Goal: Information Seeking & Learning: Learn about a topic

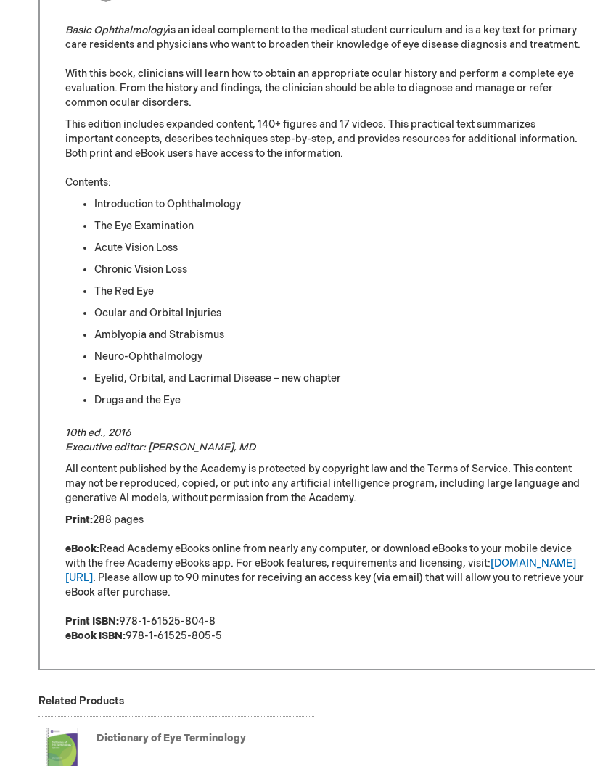
scroll to position [707, 0]
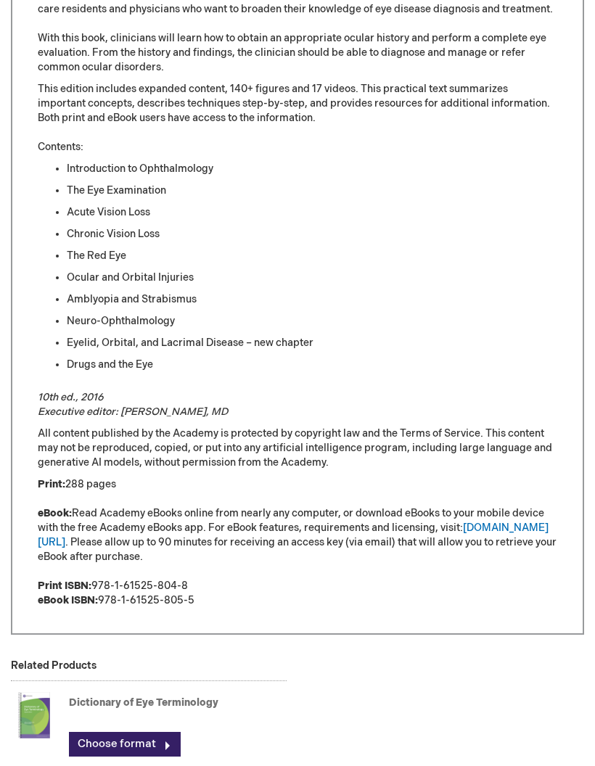
click at [526, 526] on link "[DOMAIN_NAME][URL]" at bounding box center [293, 534] width 510 height 27
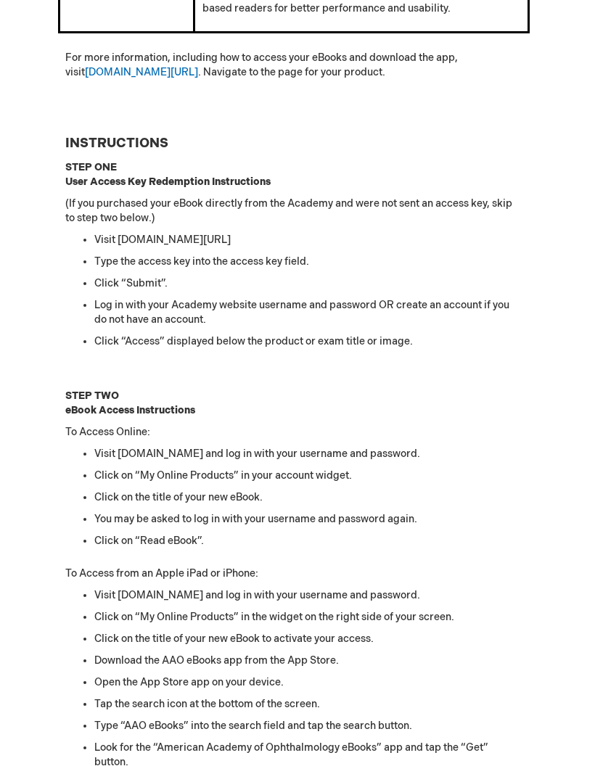
scroll to position [1164, 4]
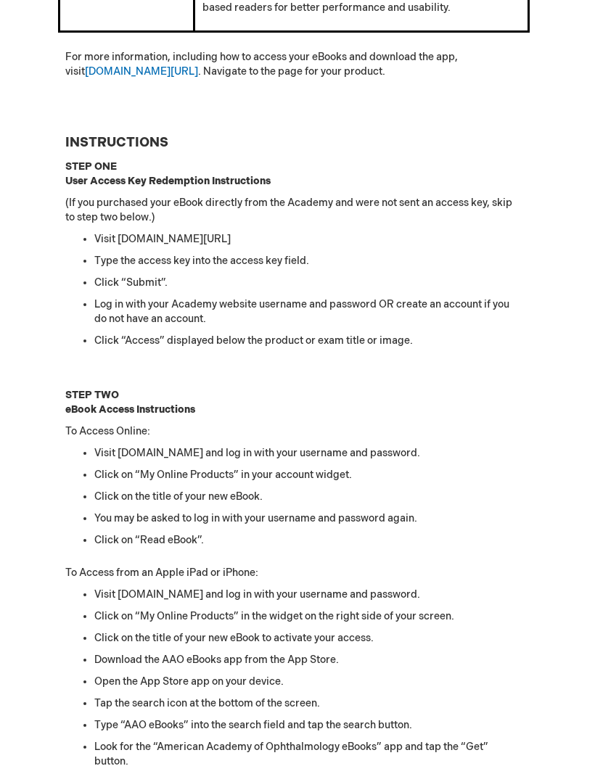
click at [576, 510] on div "Features and Requirements for Academy eBooks Updated 6/2025 Online Reader (via …" at bounding box center [293, 178] width 573 height 2256
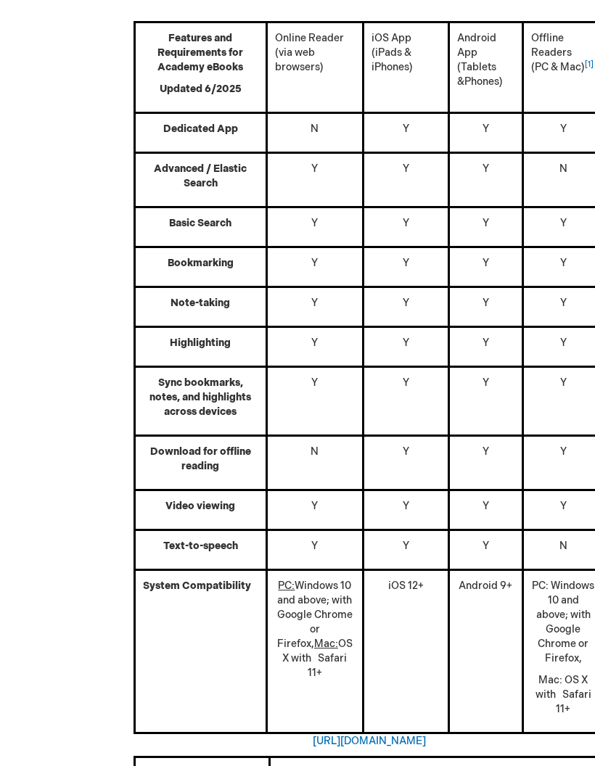
scroll to position [0, 0]
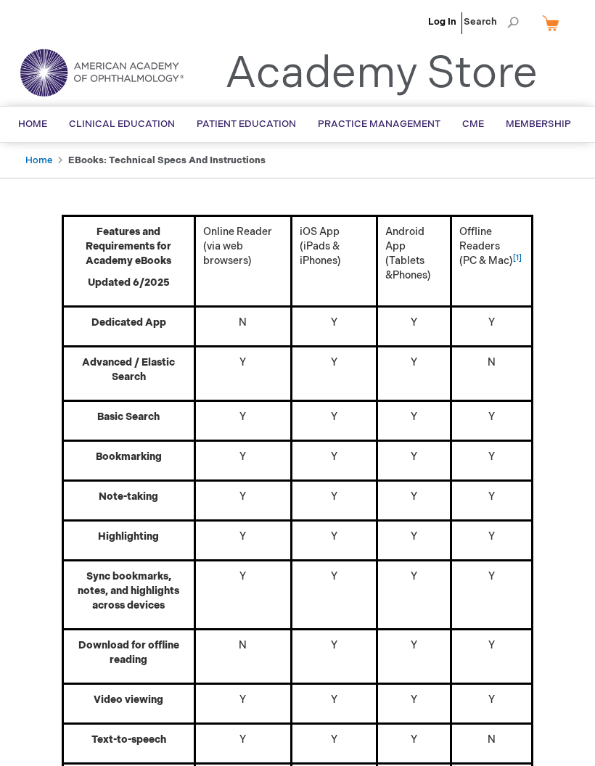
click at [438, 21] on link "Log In" at bounding box center [442, 22] width 28 height 12
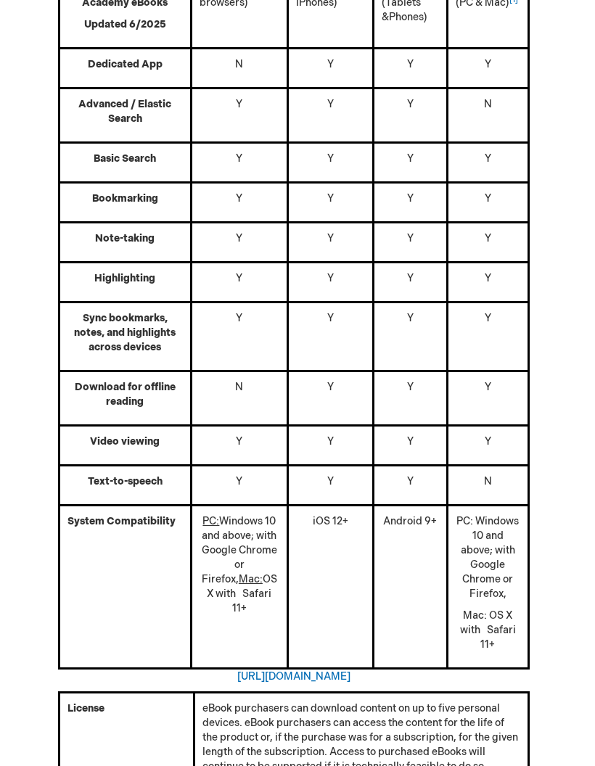
scroll to position [0, 4]
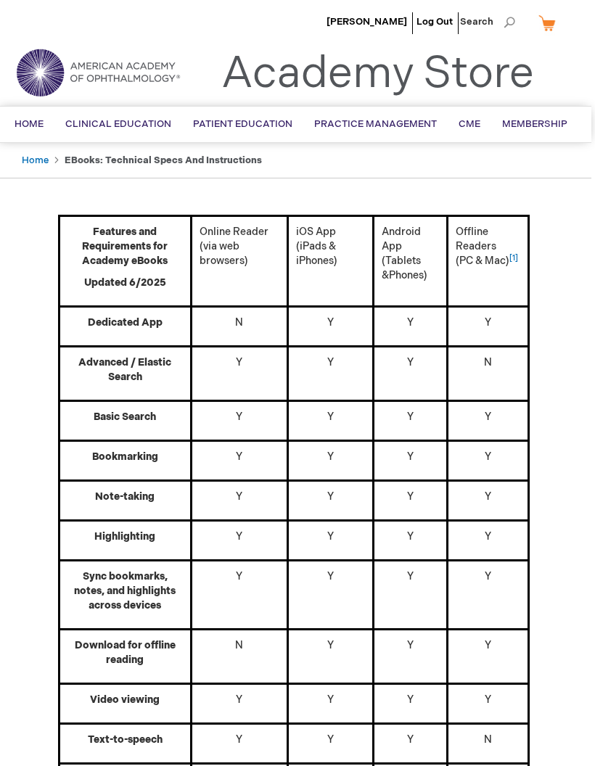
click at [382, 27] on span "[PERSON_NAME]" at bounding box center [366, 22] width 80 height 12
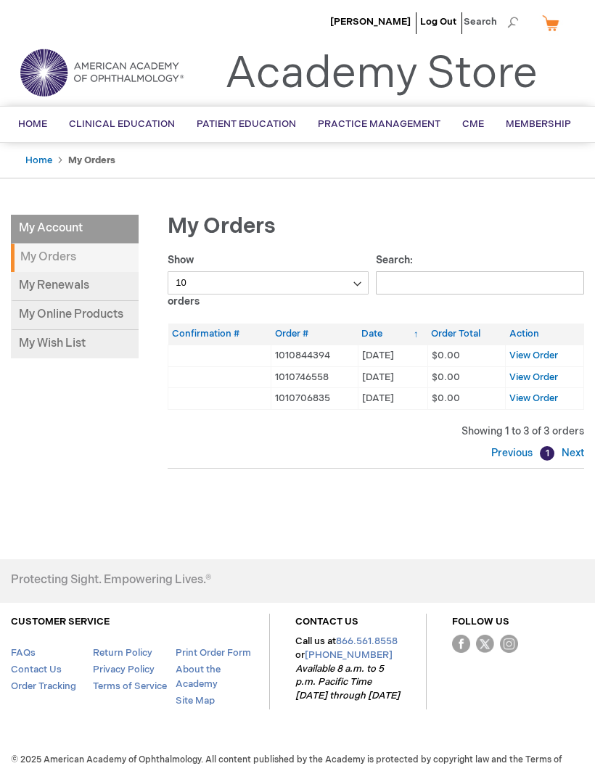
click at [62, 310] on link "My Online Products" at bounding box center [75, 315] width 128 height 29
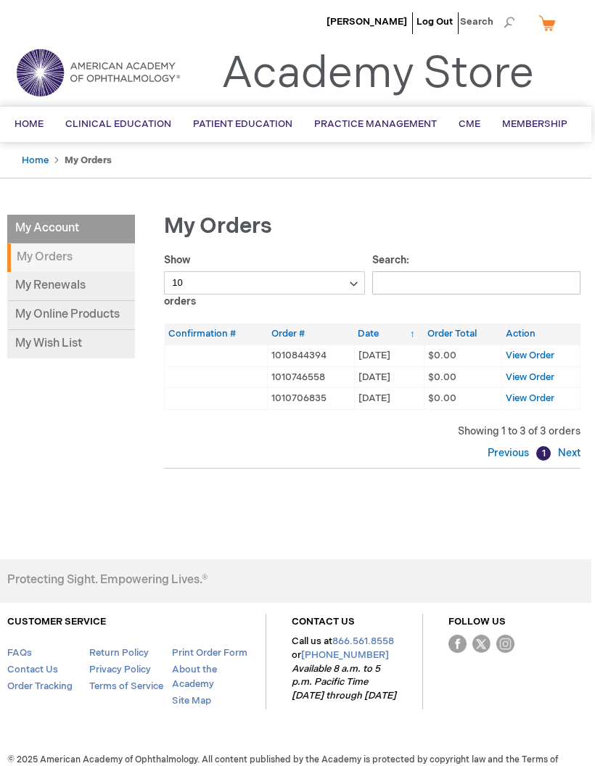
click at [539, 396] on span "View Order" at bounding box center [529, 398] width 49 height 12
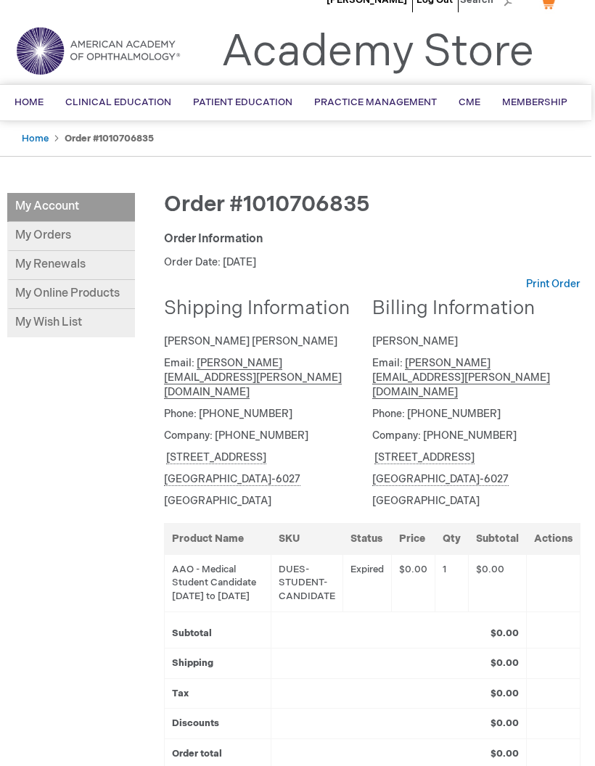
scroll to position [20, 4]
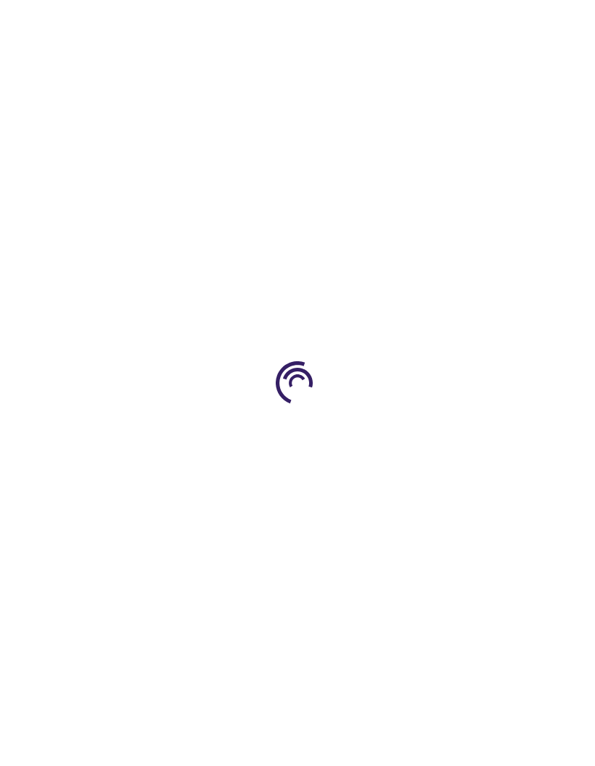
scroll to position [14, 0]
type input "0"
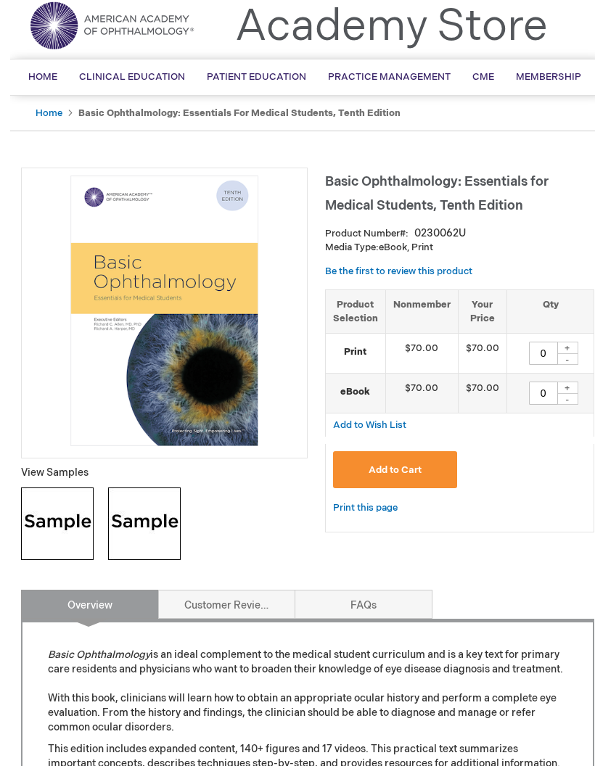
scroll to position [0, 0]
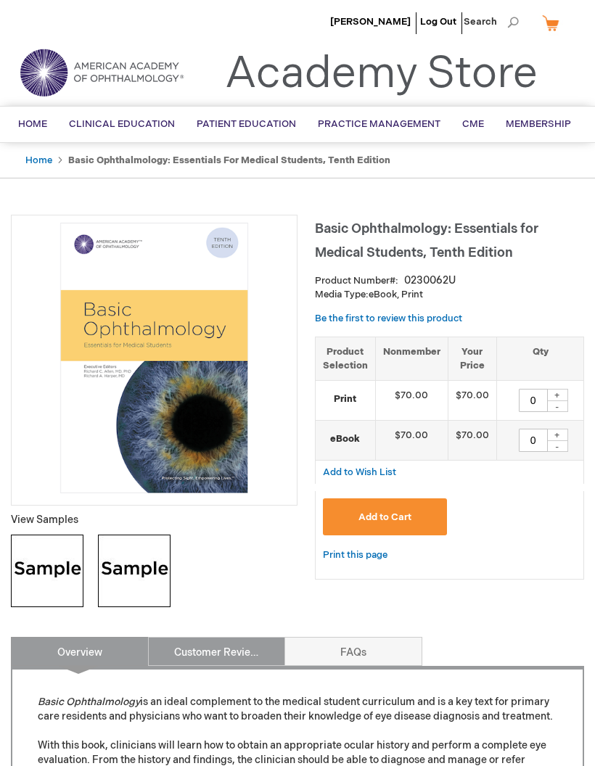
click at [182, 663] on link "Customer Reviews" at bounding box center [217, 651] width 138 height 29
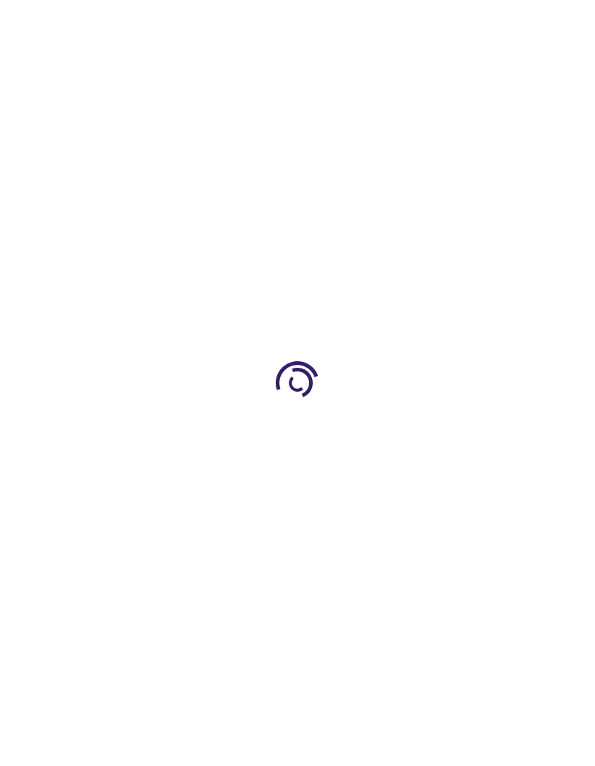
type input "0"
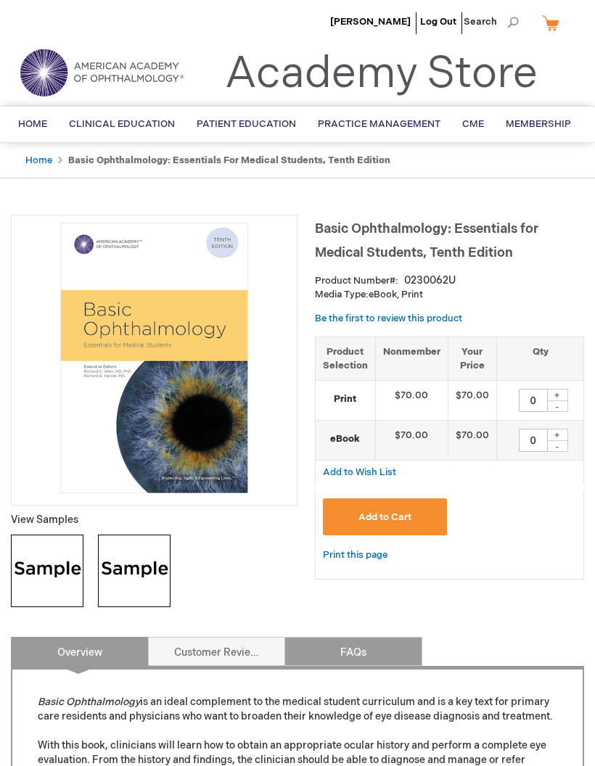
click at [316, 648] on link "FAQs" at bounding box center [353, 651] width 138 height 29
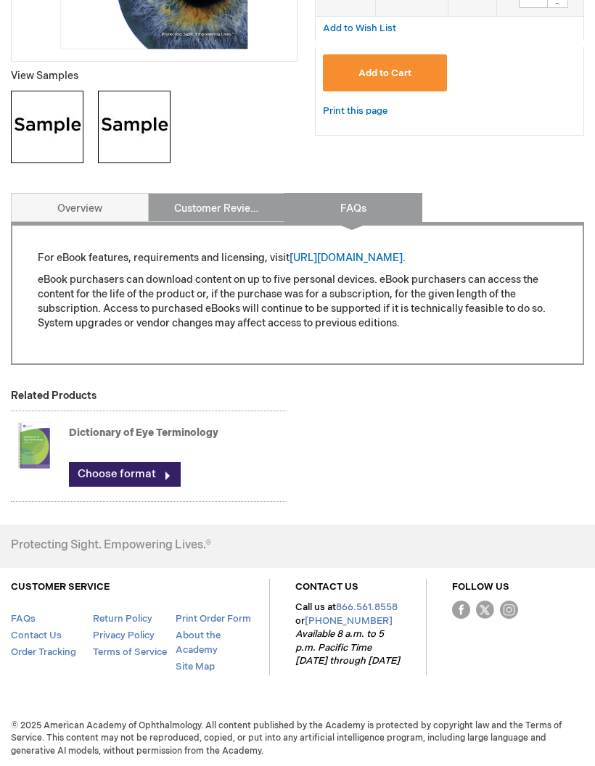
click at [175, 204] on link "Customer Reviews" at bounding box center [217, 207] width 138 height 29
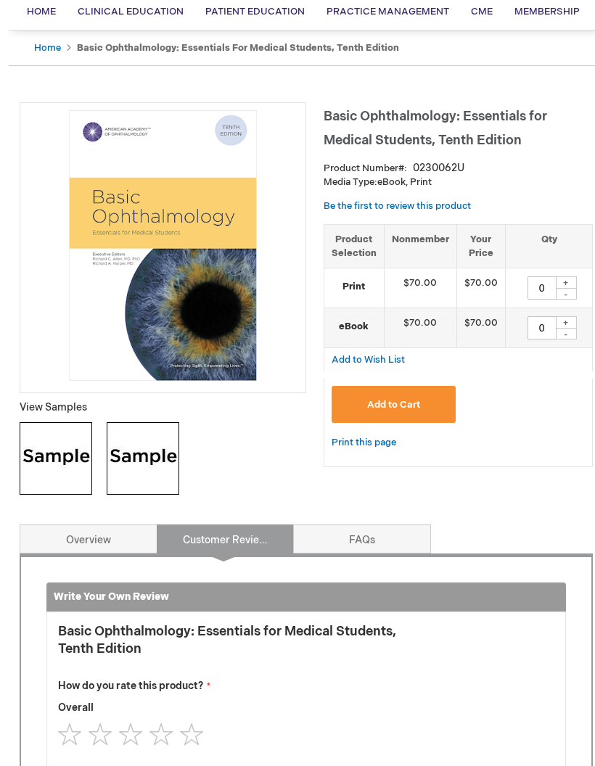
scroll to position [0, 0]
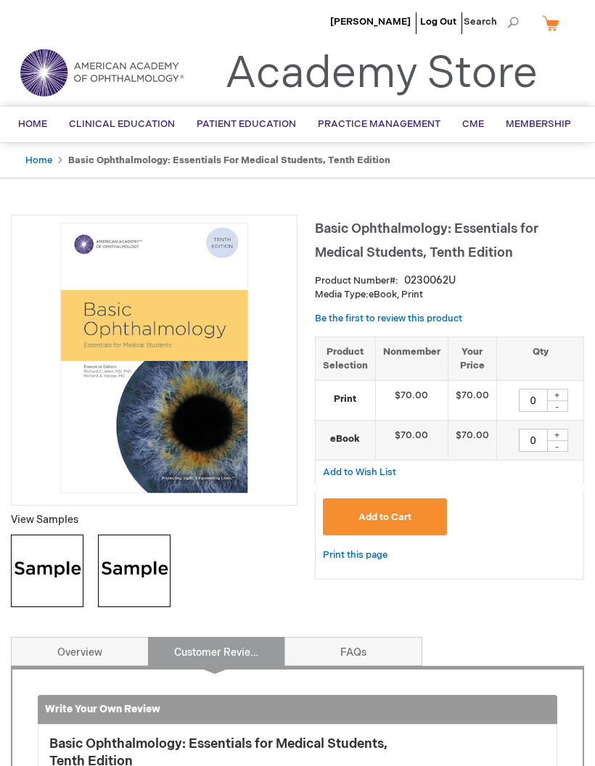
click at [141, 455] on img at bounding box center [154, 358] width 270 height 270
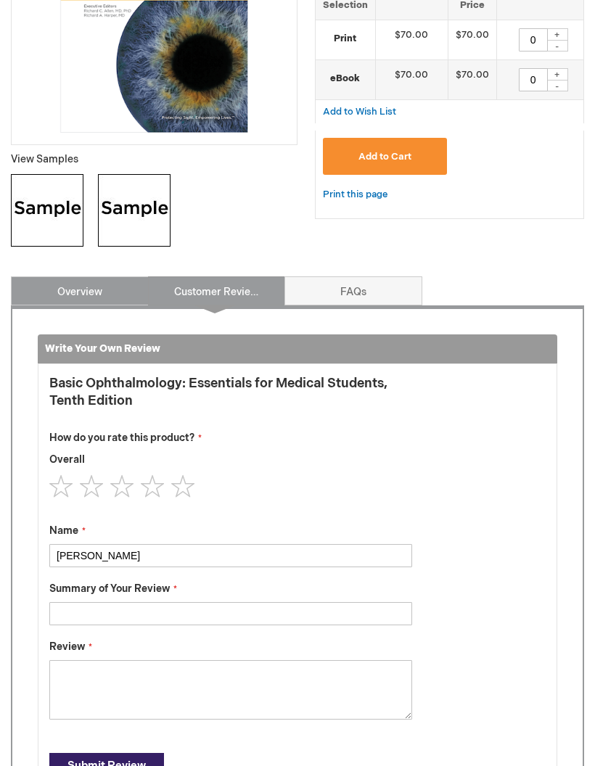
click at [74, 278] on link "Overview" at bounding box center [80, 290] width 138 height 29
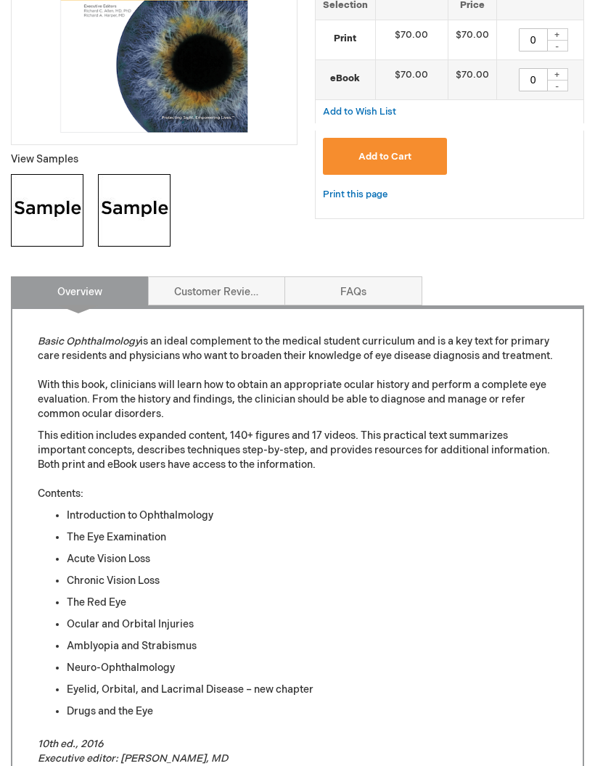
scroll to position [636, 0]
